Goal: Task Accomplishment & Management: Manage account settings

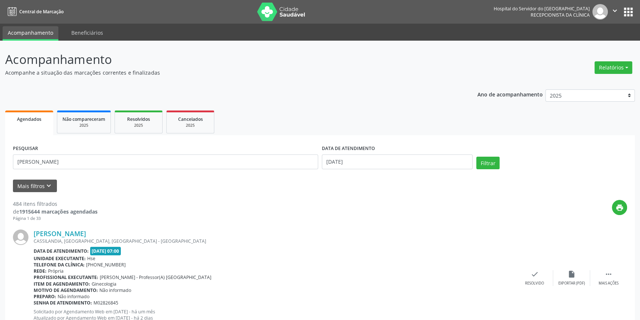
drag, startPoint x: 55, startPoint y: 161, endPoint x: 111, endPoint y: 184, distance: 60.0
click at [56, 162] on input "[PERSON_NAME]" at bounding box center [165, 162] width 305 height 15
type input "[PERSON_NAME]"
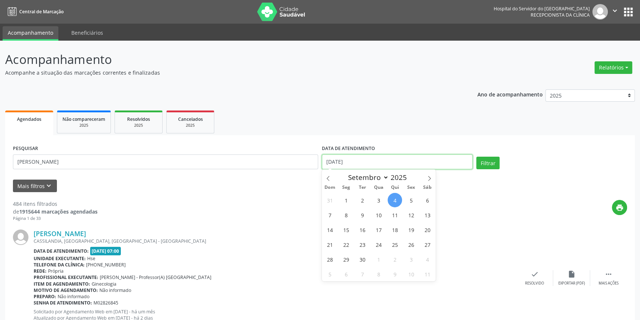
click at [336, 160] on input "[DATE]" at bounding box center [397, 162] width 151 height 15
click at [477, 157] on button "Filtrar" at bounding box center [488, 163] width 23 height 13
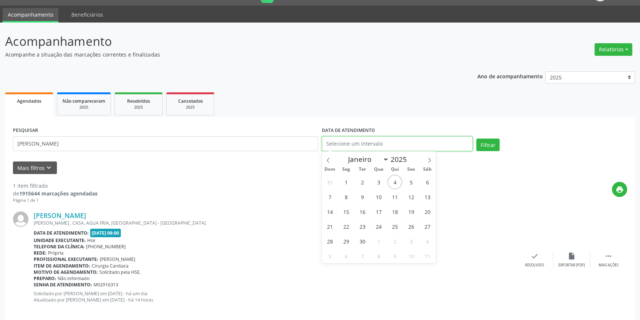
scroll to position [27, 0]
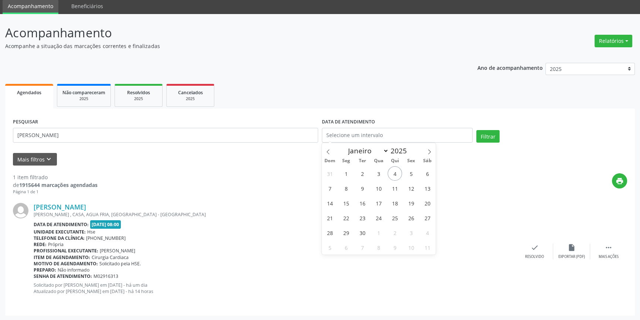
click at [231, 291] on p "Solicitado por [PERSON_NAME] em [DATE] - há um dia Atualizado por [PERSON_NAME]…" at bounding box center [275, 288] width 483 height 13
click at [69, 204] on link "[PERSON_NAME]" at bounding box center [60, 207] width 52 height 8
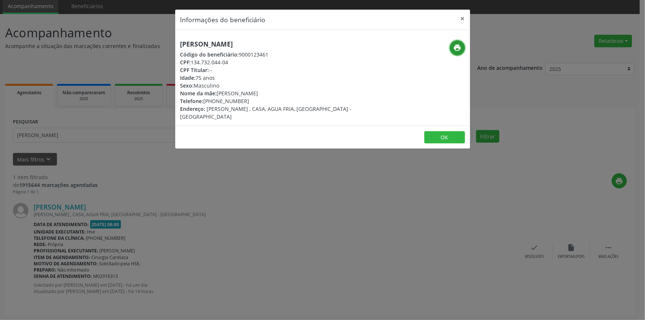
click at [461, 47] on icon "print" at bounding box center [457, 48] width 8 height 8
click at [463, 19] on button "×" at bounding box center [462, 19] width 15 height 18
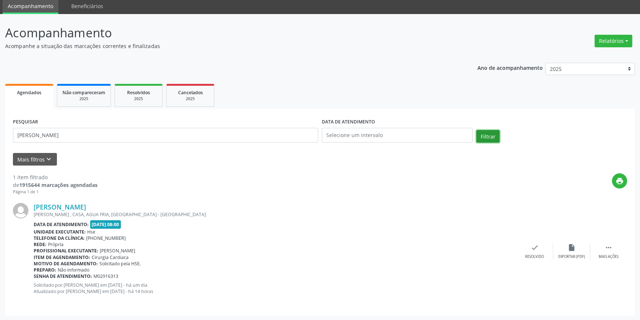
click at [481, 139] on button "Filtrar" at bounding box center [488, 136] width 23 height 13
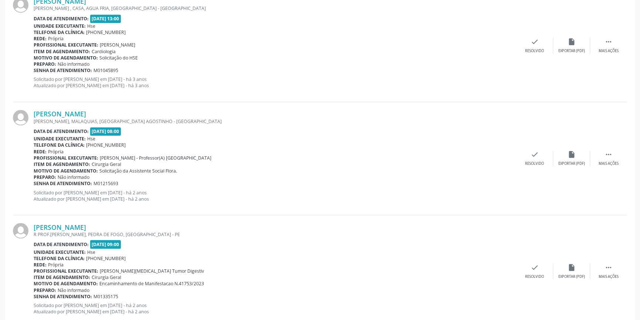
scroll to position [1627, 0]
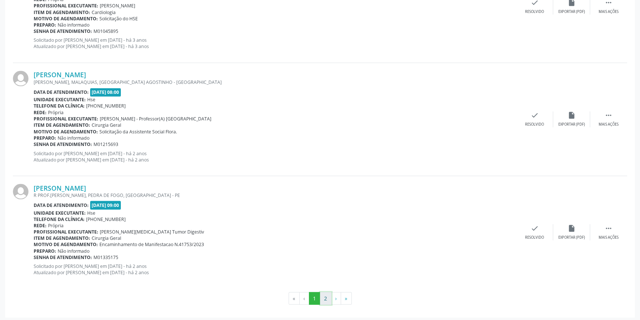
click at [326, 295] on button "2" at bounding box center [325, 298] width 11 height 13
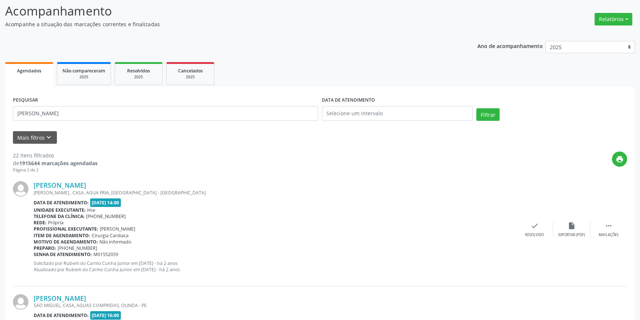
scroll to position [0, 0]
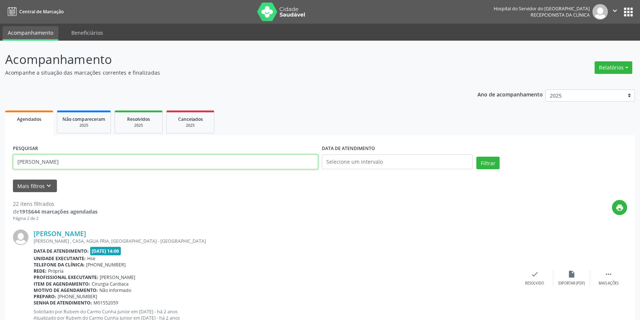
drag, startPoint x: 123, startPoint y: 162, endPoint x: 115, endPoint y: 162, distance: 8.5
click at [122, 162] on input "[PERSON_NAME]" at bounding box center [165, 162] width 305 height 15
type input "j"
click at [49, 163] on input "[PERSON_NAME]" at bounding box center [165, 162] width 305 height 15
type input "[PERSON_NAME]"
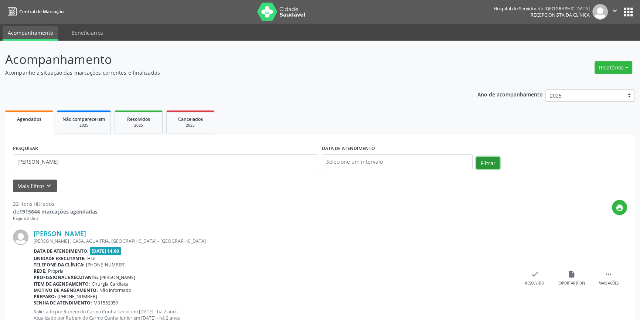
click at [489, 164] on button "Filtrar" at bounding box center [488, 163] width 23 height 13
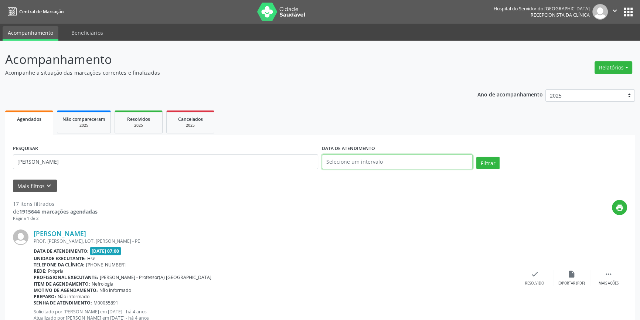
click at [363, 158] on input "text" at bounding box center [397, 162] width 151 height 15
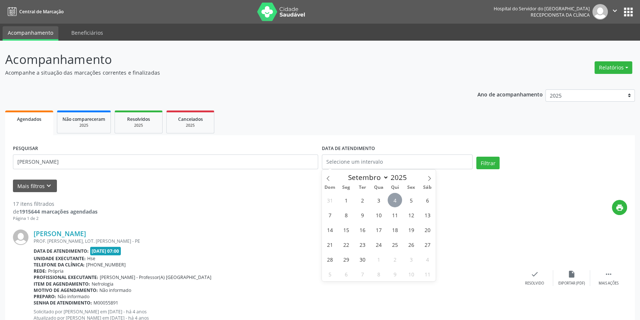
click at [392, 203] on span "4" at bounding box center [395, 200] width 14 height 14
type input "[DATE]"
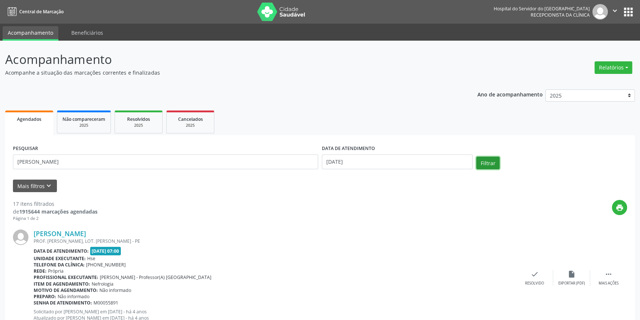
click at [490, 166] on button "Filtrar" at bounding box center [488, 163] width 23 height 13
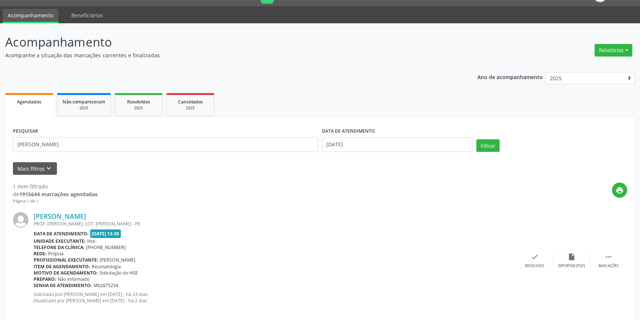
scroll to position [27, 0]
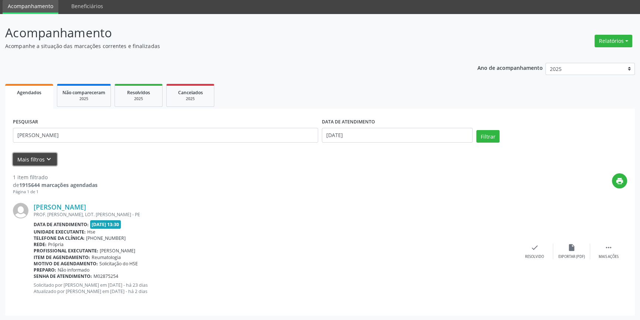
click at [33, 159] on button "Mais filtros keyboard_arrow_down" at bounding box center [35, 159] width 44 height 13
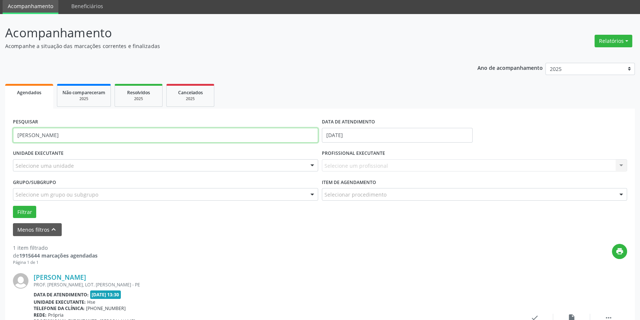
drag, startPoint x: 104, startPoint y: 139, endPoint x: 0, endPoint y: 144, distance: 104.4
click at [0, 144] on div "Acompanhamento Acompanhe a situação das marcações correntes e finalizadas Relat…" at bounding box center [320, 202] width 640 height 377
click at [287, 166] on div "Selecione uma unidade" at bounding box center [165, 165] width 305 height 13
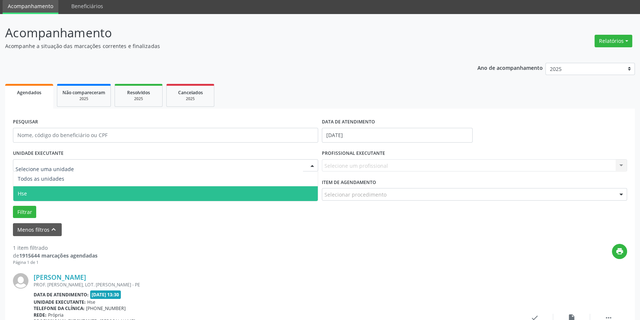
drag, startPoint x: 194, startPoint y: 196, endPoint x: 350, endPoint y: 177, distance: 156.5
click at [196, 196] on span "Hse" at bounding box center [165, 193] width 305 height 15
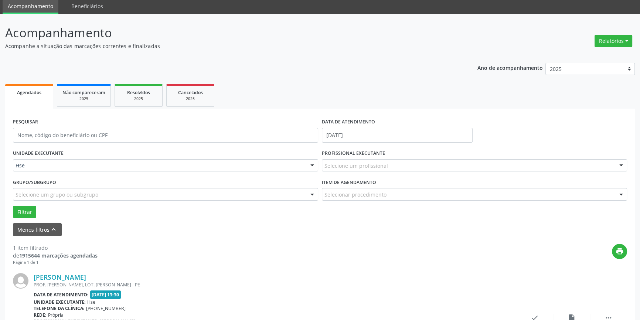
click at [378, 172] on div "Selecione um profissional Todos os profissionais [PERSON_NAME] Interaminense Ju…" at bounding box center [474, 165] width 305 height 13
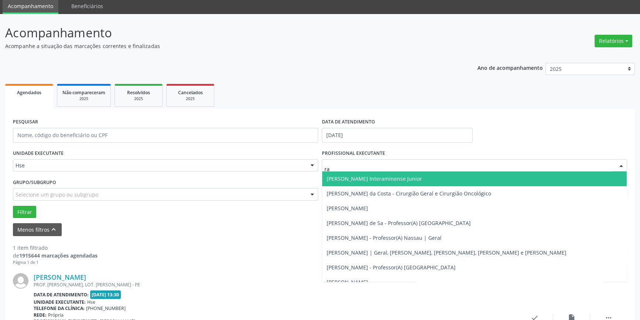
type input "ray"
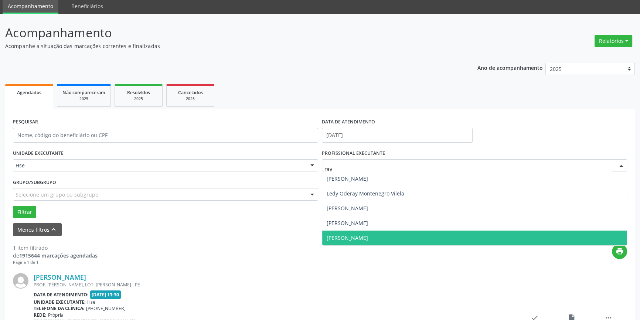
click at [355, 234] on span "[PERSON_NAME]" at bounding box center [347, 237] width 41 height 7
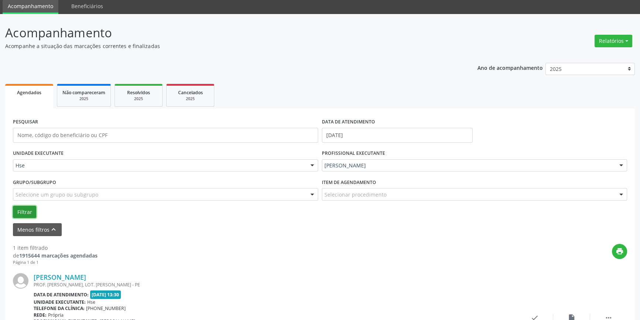
drag, startPoint x: 27, startPoint y: 211, endPoint x: 33, endPoint y: 212, distance: 5.2
click at [28, 211] on button "Filtrar" at bounding box center [24, 212] width 23 height 13
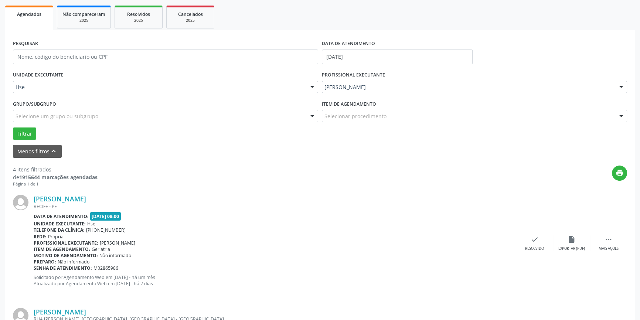
scroll to position [94, 0]
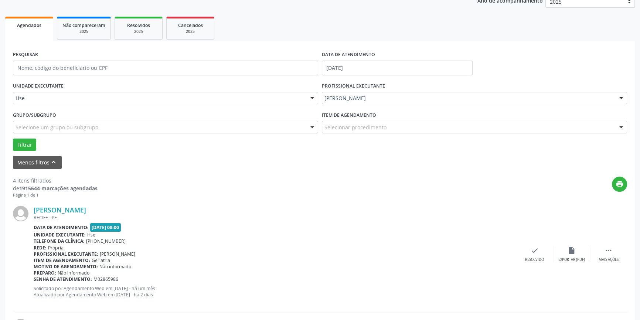
click at [382, 133] on div "Item de agendamento Selecionar procedimento #0000 - Alergologia #0001 - Angiolo…" at bounding box center [474, 123] width 309 height 29
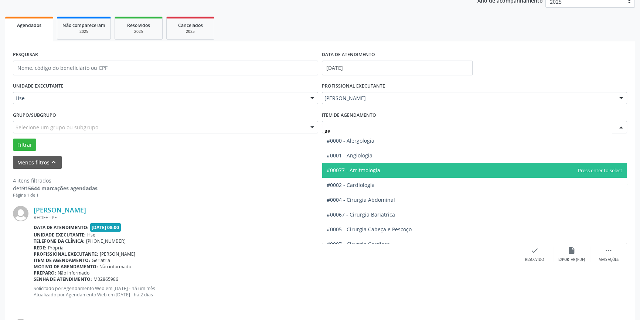
type input "ger"
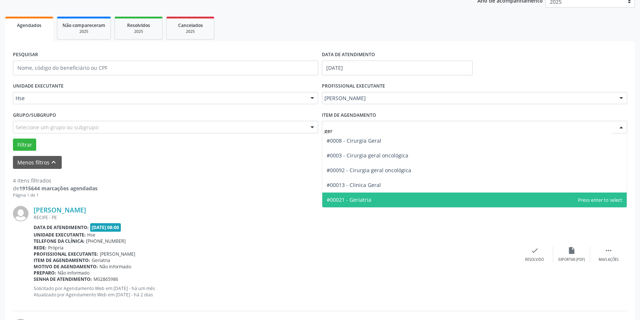
click at [366, 201] on span "#00021 - Geriatria" at bounding box center [349, 199] width 45 height 7
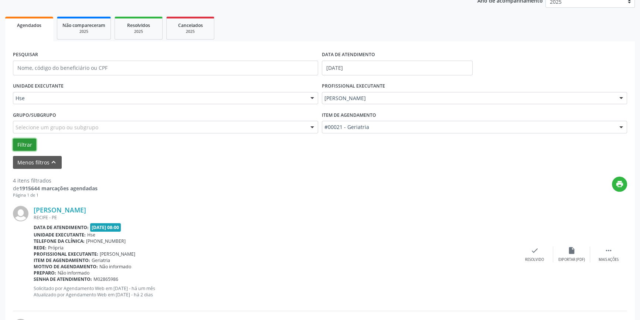
click at [15, 146] on button "Filtrar" at bounding box center [24, 145] width 23 height 13
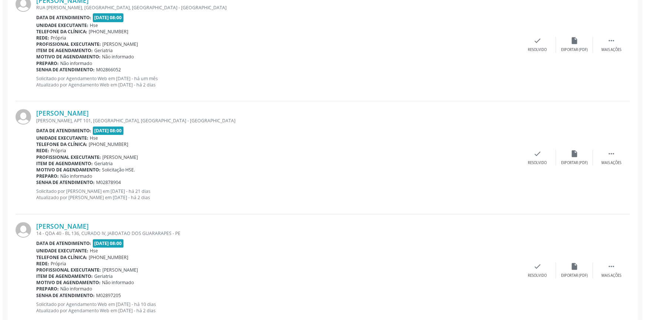
scroll to position [435, 0]
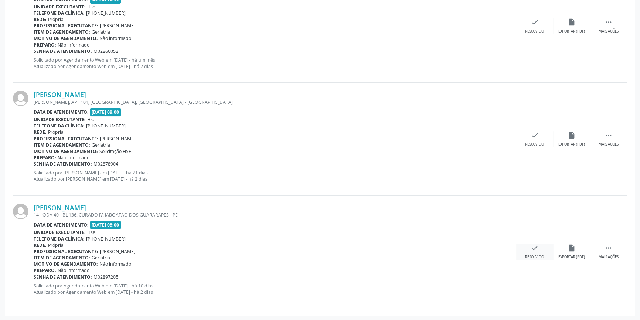
click at [526, 253] on div "check Resolvido" at bounding box center [534, 252] width 37 height 16
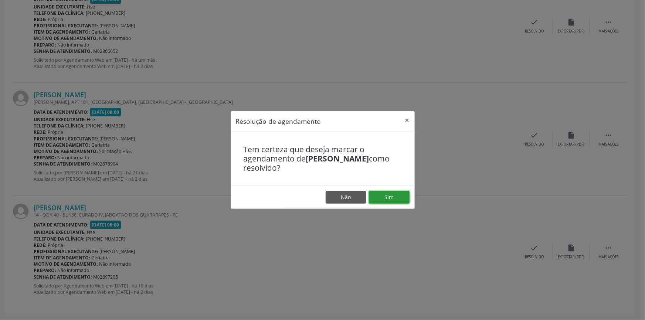
click at [402, 193] on button "Sim" at bounding box center [389, 197] width 41 height 13
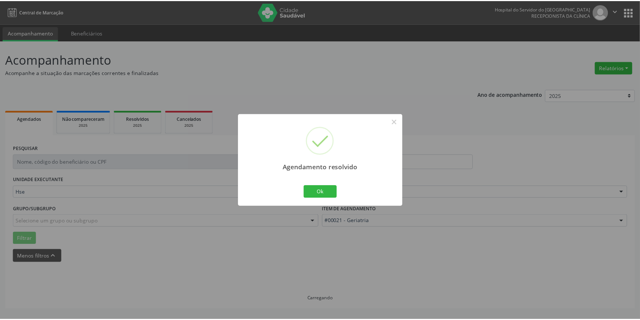
scroll to position [0, 0]
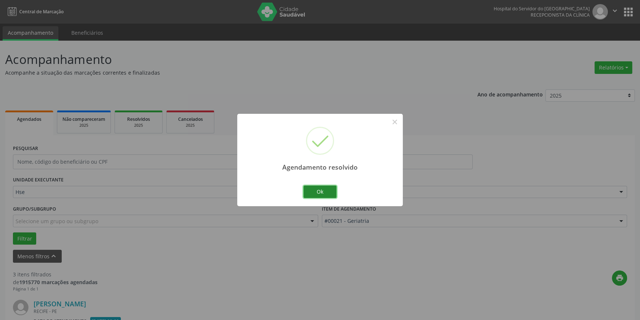
click at [311, 197] on button "Ok" at bounding box center [320, 192] width 33 height 13
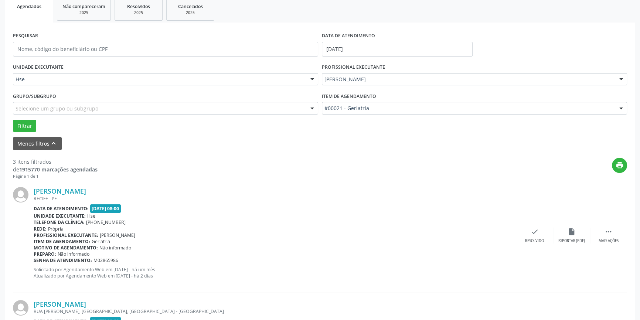
scroll to position [201, 0]
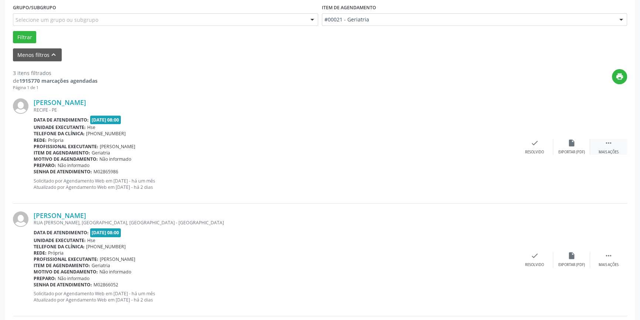
click at [603, 150] on div "Mais ações" at bounding box center [609, 152] width 20 height 5
click at [614, 259] on div " Mais ações" at bounding box center [608, 260] width 37 height 16
click at [572, 144] on icon "alarm_off" at bounding box center [572, 143] width 8 height 8
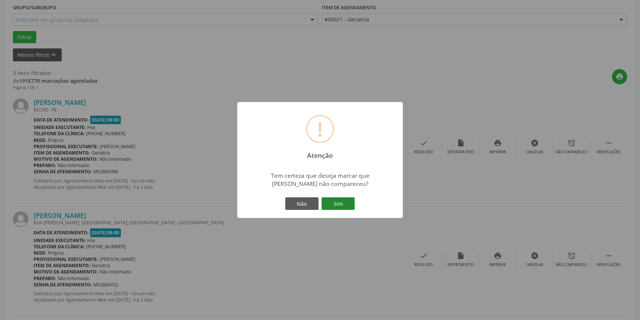
click at [334, 204] on button "Sim" at bounding box center [338, 203] width 33 height 13
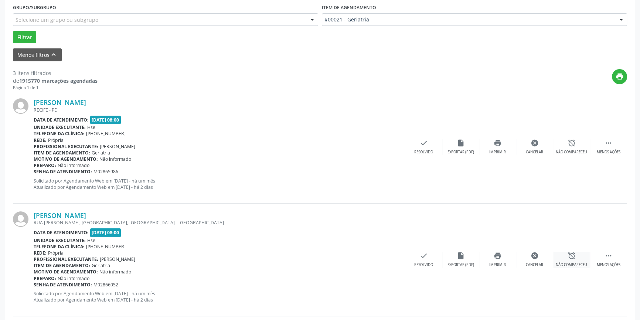
click at [568, 261] on div "alarm_off Não compareceu" at bounding box center [571, 260] width 37 height 16
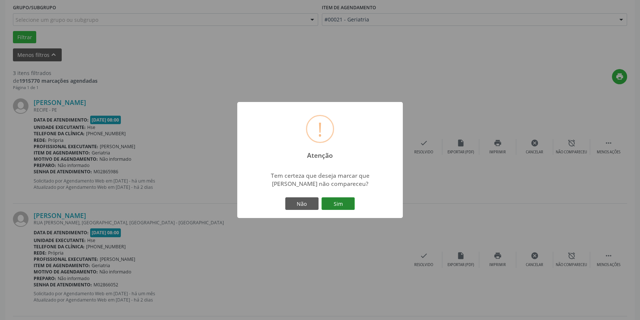
click at [343, 206] on button "Sim" at bounding box center [338, 203] width 33 height 13
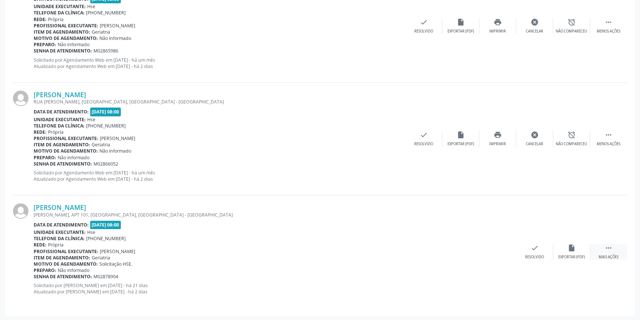
click at [606, 255] on div "Mais ações" at bounding box center [609, 257] width 20 height 5
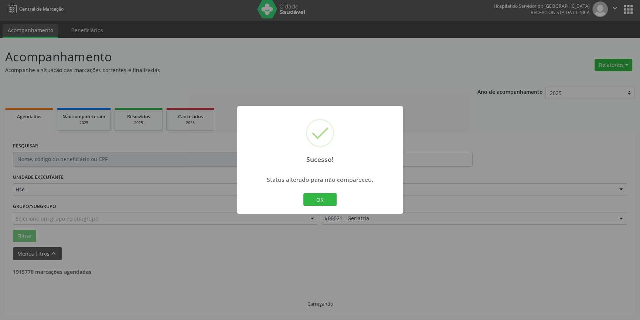
scroll to position [2, 0]
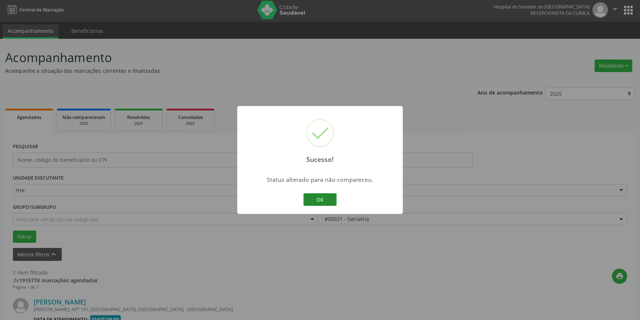
click at [324, 202] on button "OK" at bounding box center [320, 199] width 33 height 13
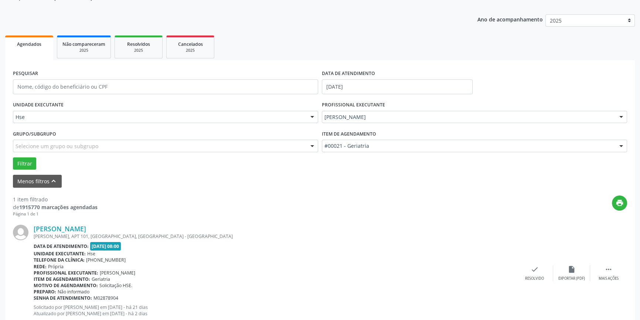
scroll to position [63, 0]
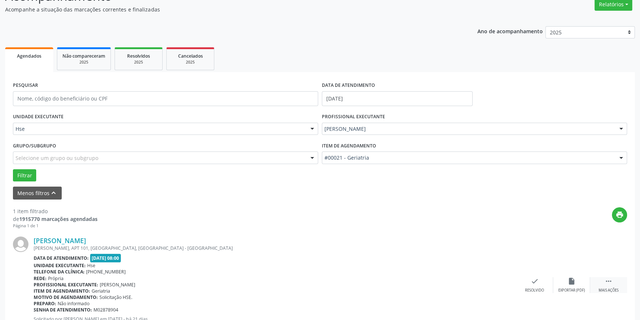
click at [606, 281] on icon "" at bounding box center [609, 281] width 8 height 8
click at [575, 288] on div "Não compareceu" at bounding box center [571, 290] width 31 height 5
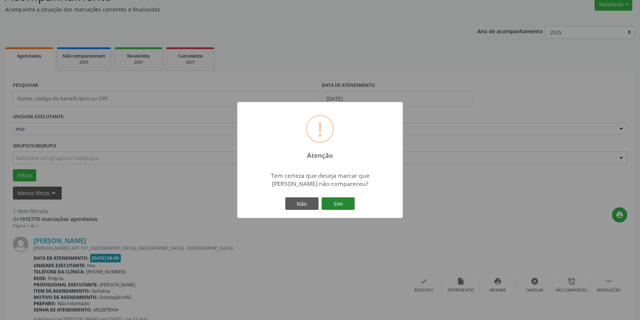
click at [352, 209] on button "Sim" at bounding box center [338, 203] width 33 height 13
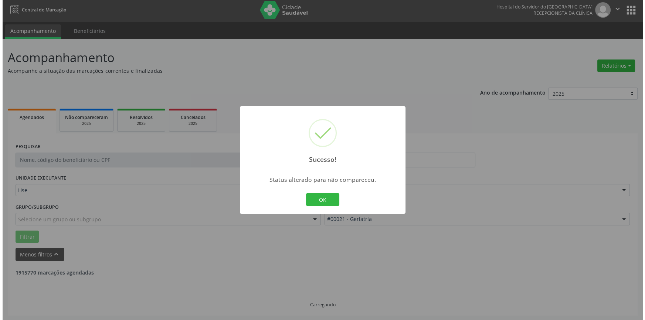
scroll to position [0, 0]
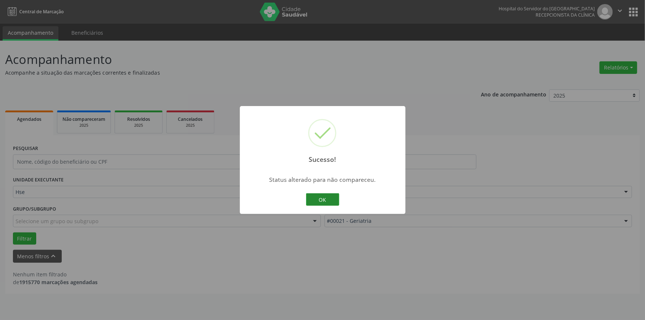
click at [320, 203] on button "OK" at bounding box center [322, 199] width 33 height 13
